Goal: Find specific page/section: Find specific page/section

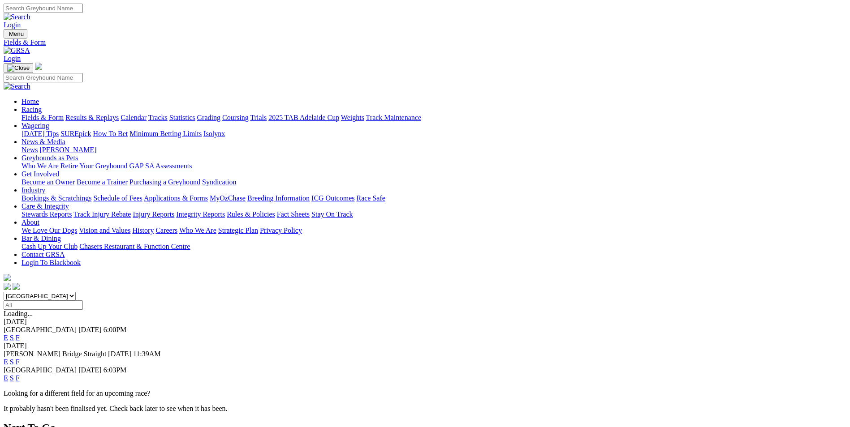
click at [20, 358] on link "F" at bounding box center [18, 362] width 4 height 8
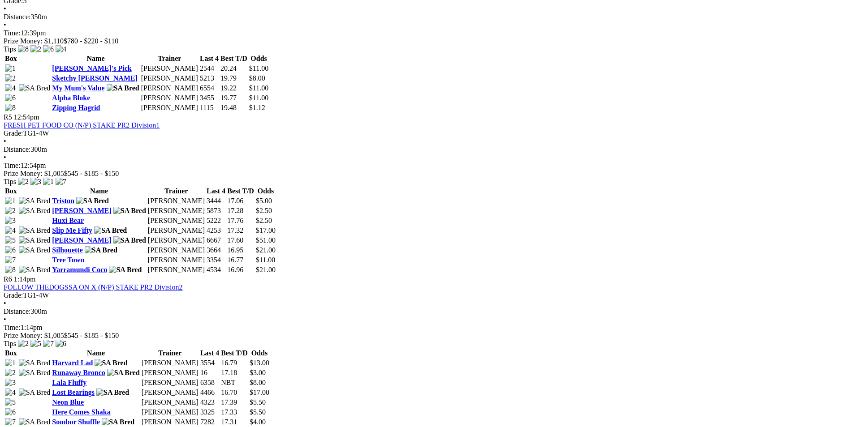
scroll to position [941, 0]
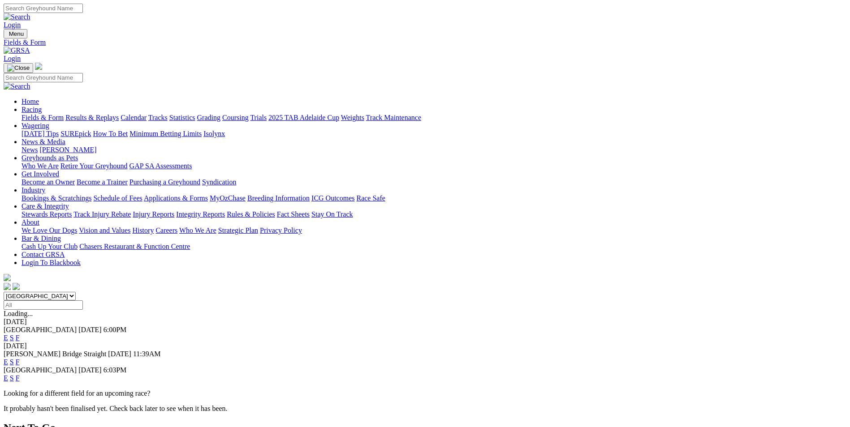
click at [20, 375] on link "F" at bounding box center [18, 379] width 4 height 8
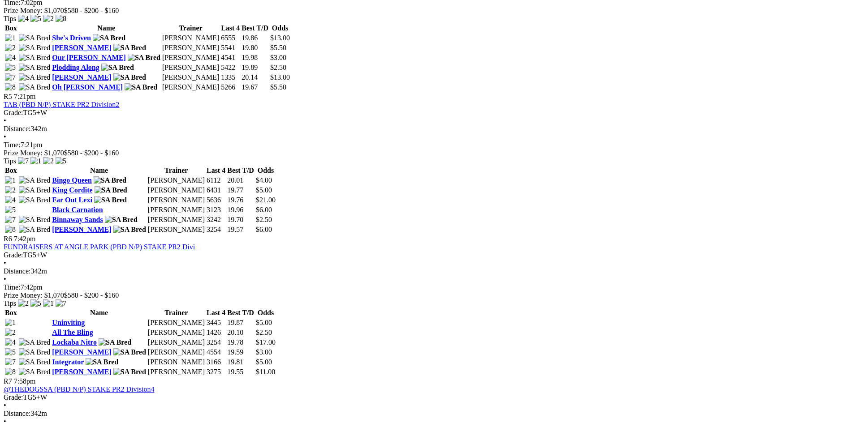
scroll to position [1031, 0]
